Goal: Find specific page/section: Find specific page/section

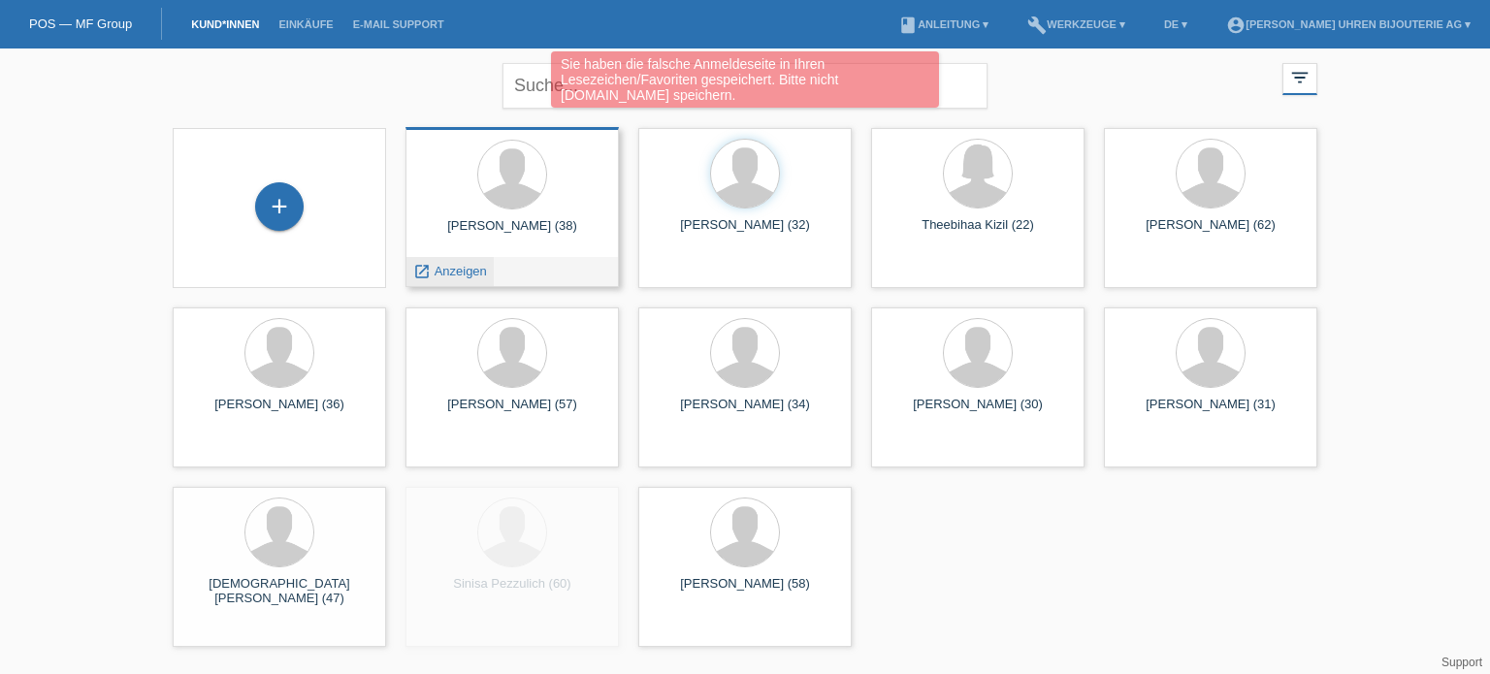
click at [469, 270] on span "Anzeigen" at bounding box center [461, 271] width 52 height 15
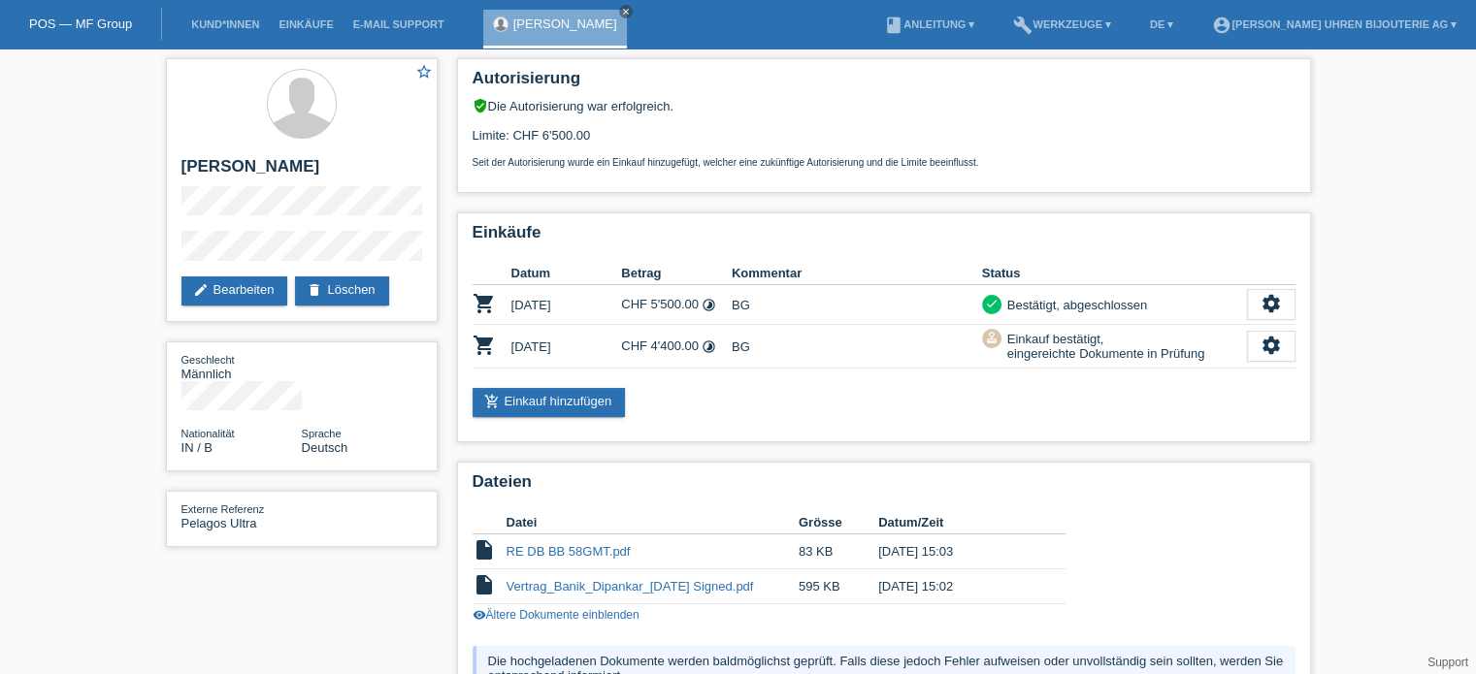
click at [103, 22] on link "POS — MF Group" at bounding box center [80, 23] width 103 height 15
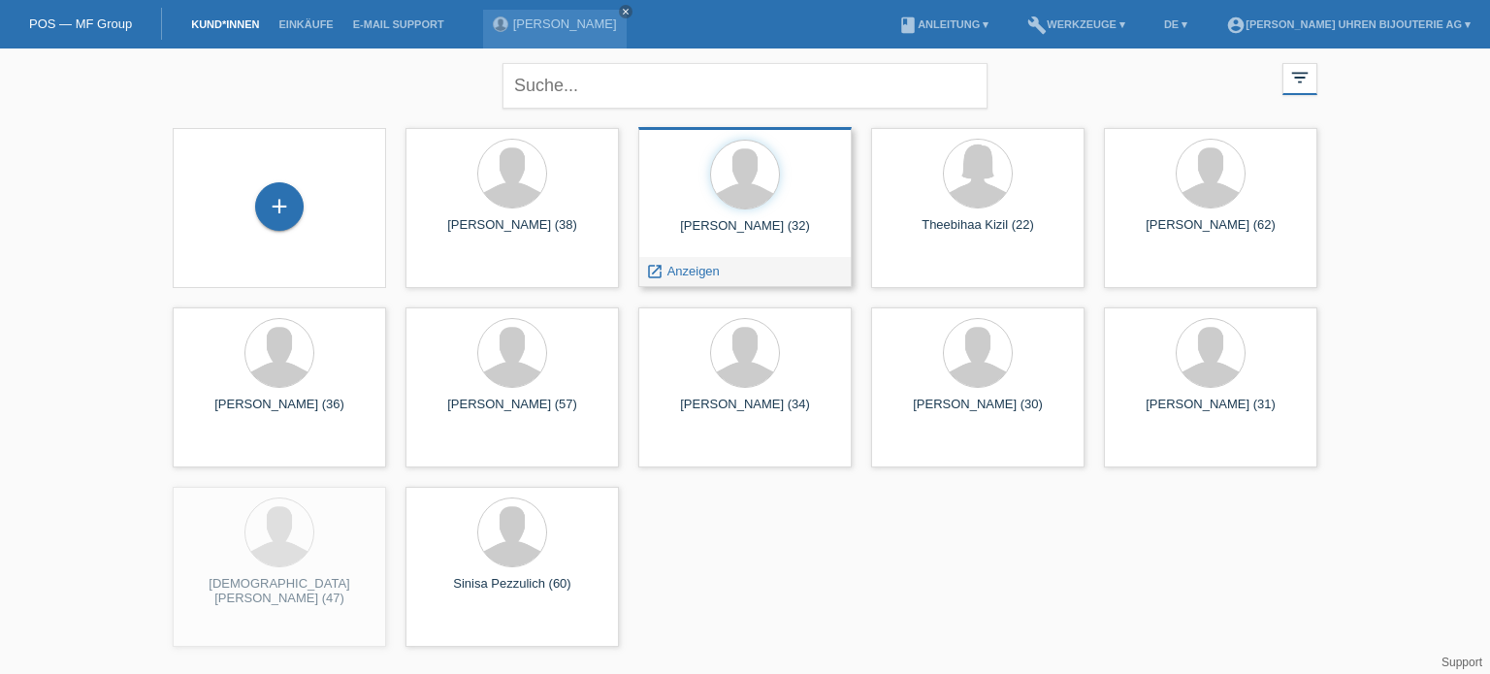
click at [694, 272] on span "Anzeigen" at bounding box center [694, 271] width 52 height 15
